Goal: Find specific page/section

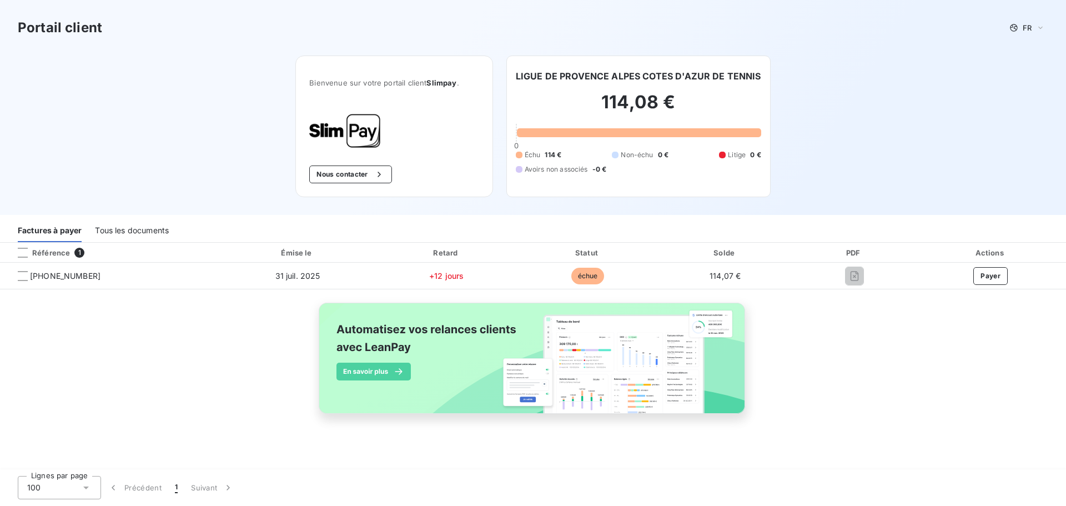
click at [875, 363] on div "Référence 1 Émise le Retard Statut Solde PDF Actions [PHONE_NUMBER] 31 juil. 20…" at bounding box center [533, 341] width 1066 height 197
click at [130, 233] on div "Tous les documents" at bounding box center [132, 230] width 74 height 23
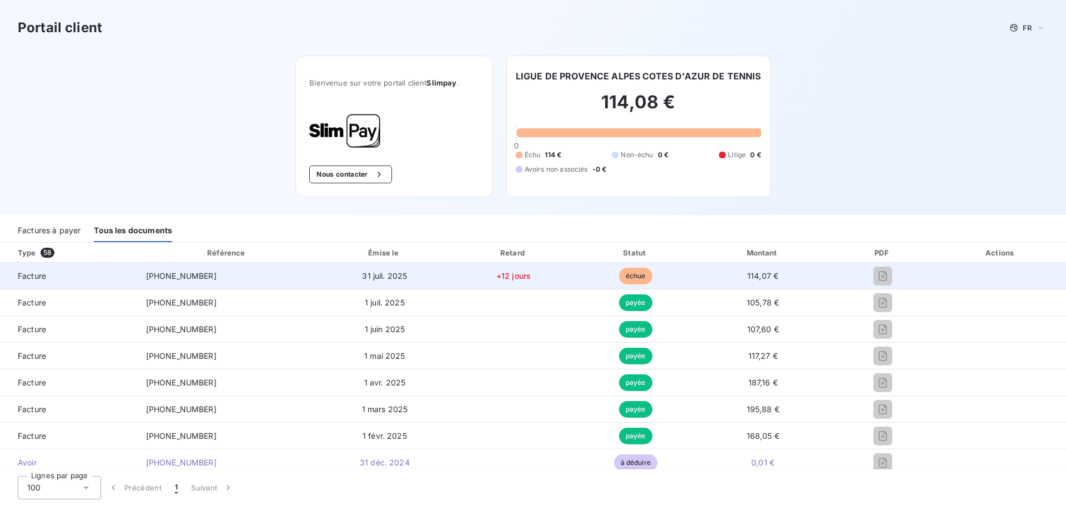
click at [362, 274] on span "31 juil. 2025" at bounding box center [384, 275] width 45 height 9
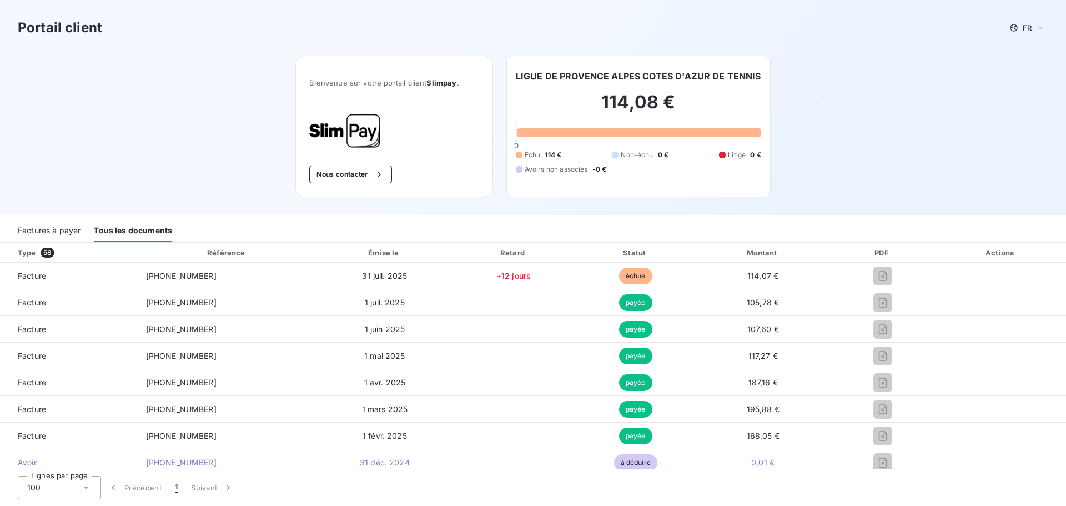
click at [964, 114] on div "Portail client FR Bienvenue sur votre portail client Slimpay . Nous contacter L…" at bounding box center [533, 107] width 1066 height 215
click at [932, 137] on div "Portail client FR Bienvenue sur votre portail client Slimpay . Nous contacter L…" at bounding box center [533, 107] width 1066 height 215
click at [921, 102] on div "Portail client FR Bienvenue sur votre portail client Slimpay . Nous contacter L…" at bounding box center [533, 107] width 1066 height 215
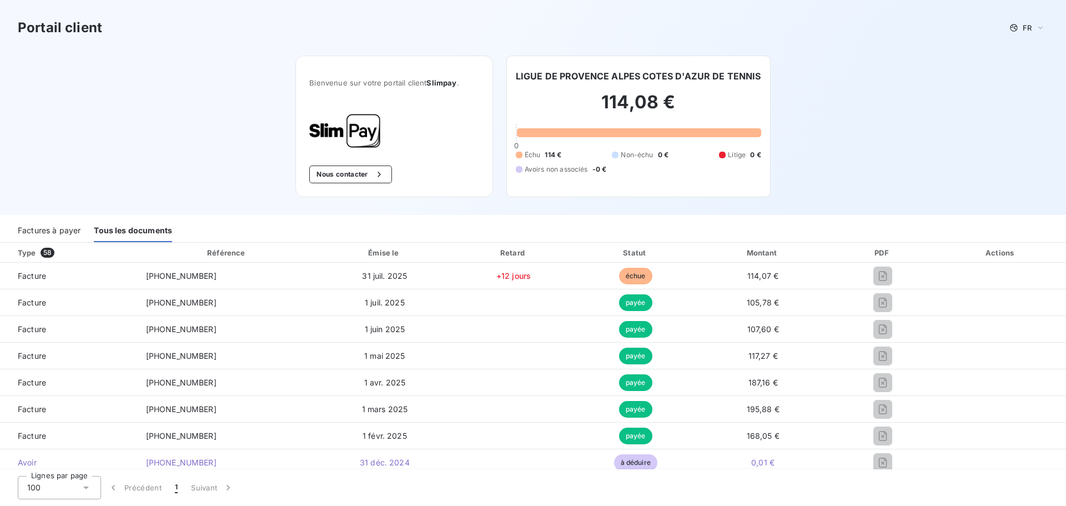
click at [921, 102] on div "Portail client FR Bienvenue sur votre portail client Slimpay . Nous contacter L…" at bounding box center [533, 107] width 1066 height 215
